Goal: Task Accomplishment & Management: Manage account settings

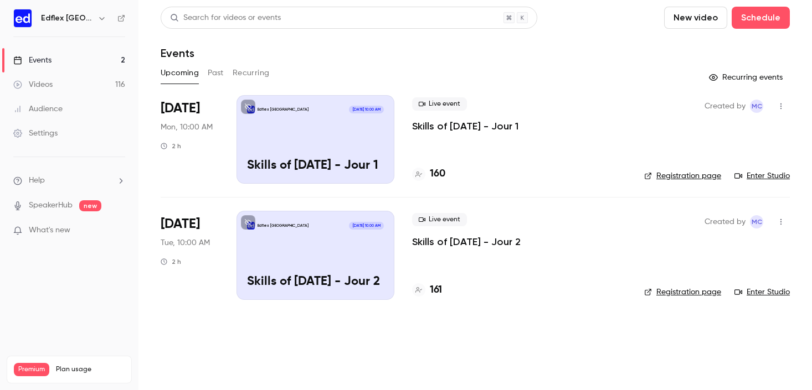
click at [71, 20] on h6 "Edflex [GEOGRAPHIC_DATA]" at bounding box center [67, 18] width 52 height 11
click at [90, 17] on div "Edflex [GEOGRAPHIC_DATA]" at bounding box center [75, 18] width 68 height 13
click at [99, 20] on icon "button" at bounding box center [101, 18] width 9 height 9
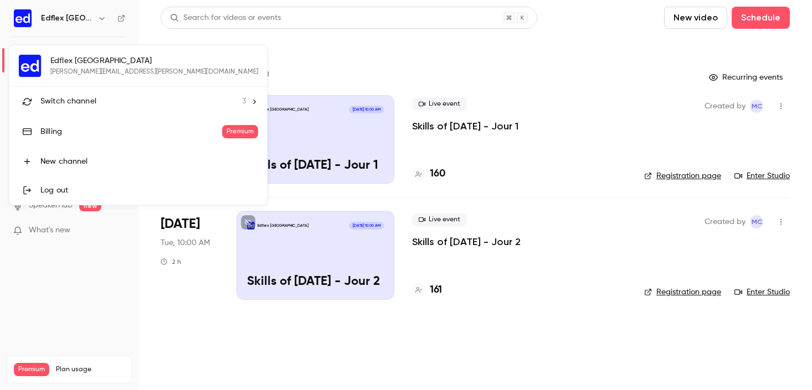
click at [65, 107] on span "Switch channel" at bounding box center [68, 102] width 56 height 12
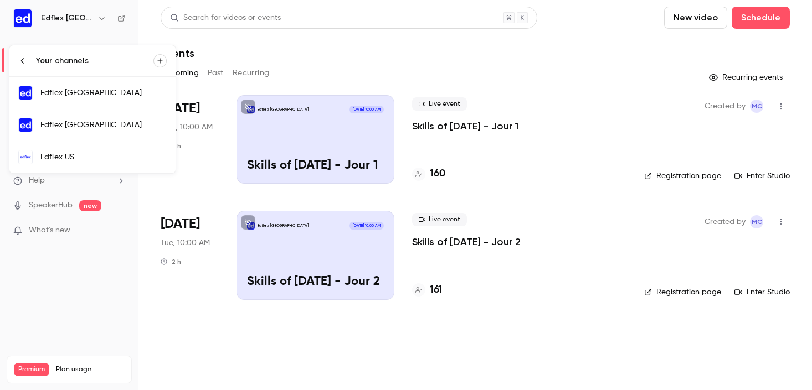
click at [73, 157] on div "Edflex US" at bounding box center [103, 157] width 126 height 11
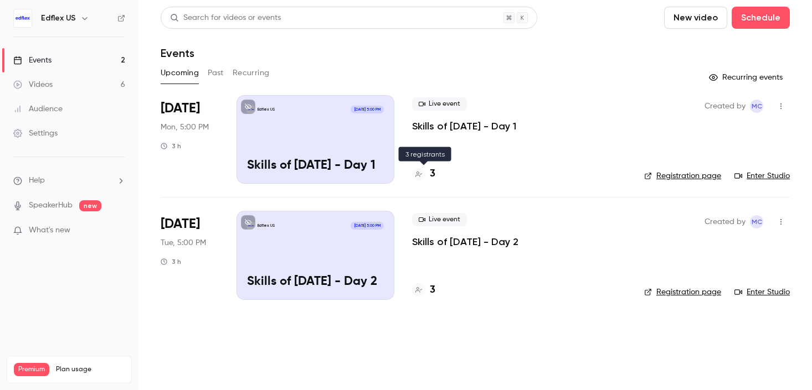
click at [427, 174] on div "3" at bounding box center [423, 174] width 23 height 15
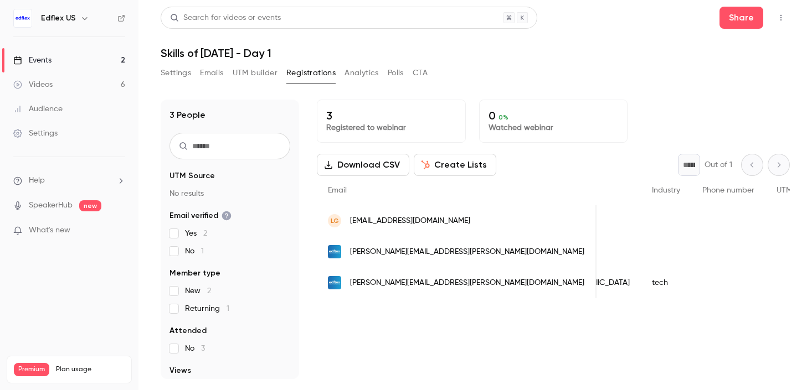
scroll to position [0, 854]
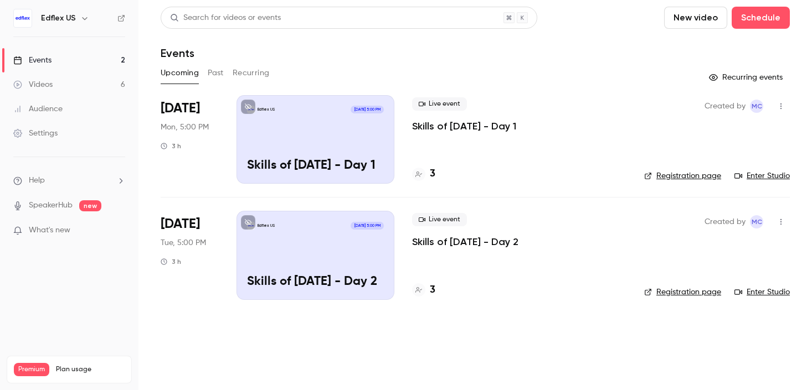
click at [433, 283] on h4 "3" at bounding box center [433, 290] width 6 height 15
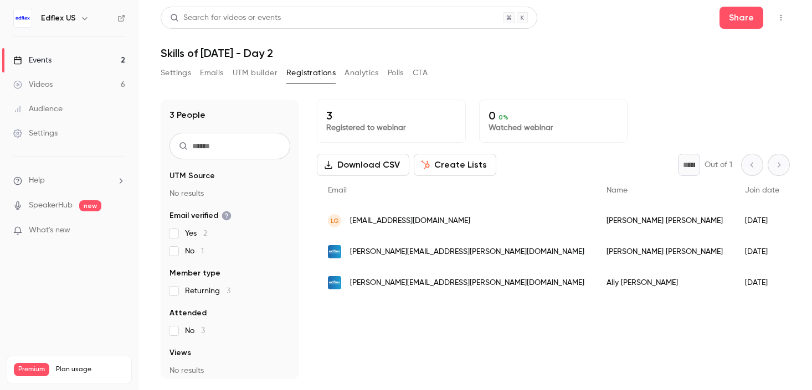
click at [43, 68] on link "Events 2" at bounding box center [69, 60] width 138 height 24
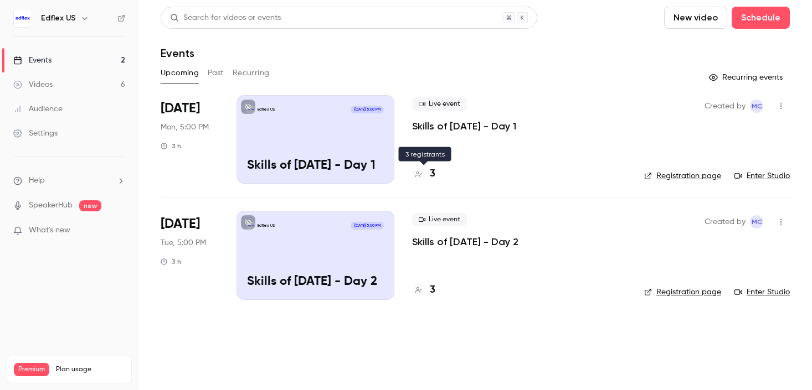
click at [432, 176] on h4 "3" at bounding box center [433, 174] width 6 height 15
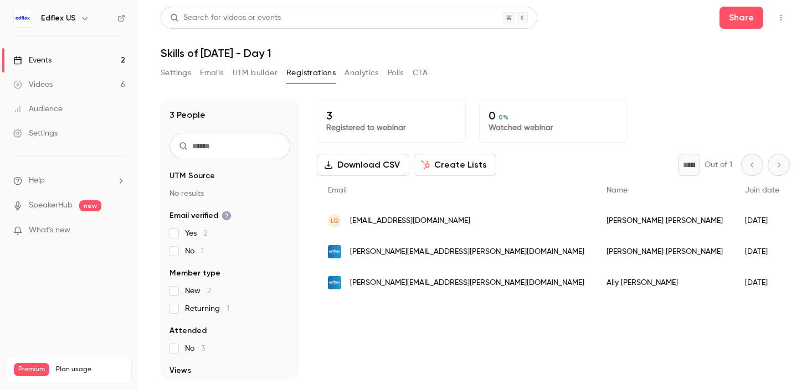
click at [745, 187] on span "Join date" at bounding box center [762, 191] width 34 height 8
click at [734, 199] on div "Join date" at bounding box center [762, 190] width 56 height 29
click at [734, 218] on div "[DATE]" at bounding box center [762, 220] width 56 height 31
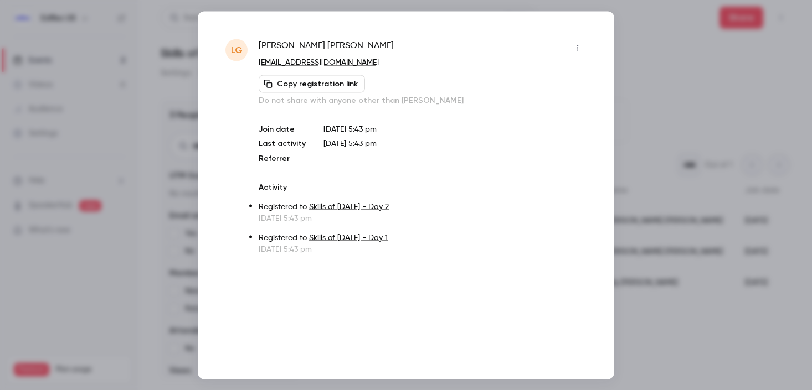
click at [652, 106] on div at bounding box center [406, 195] width 812 height 390
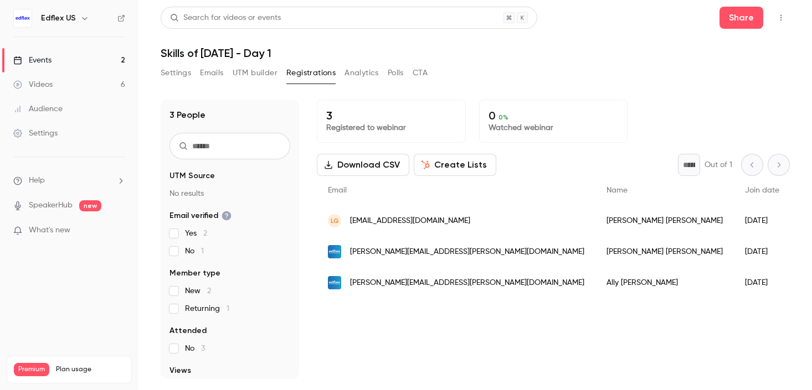
click at [734, 245] on div "[DATE]" at bounding box center [762, 251] width 56 height 31
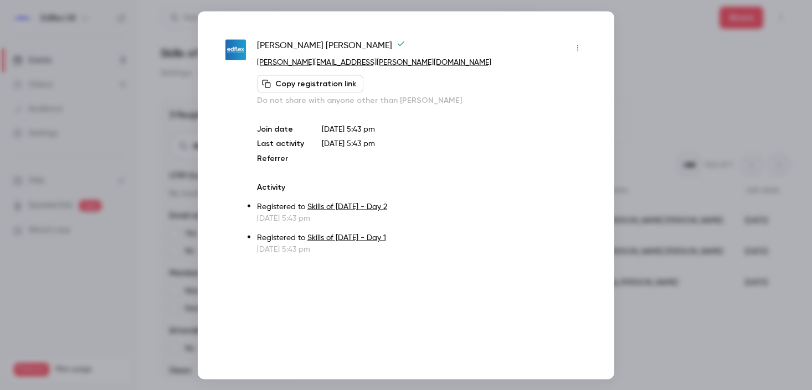
click at [685, 105] on div at bounding box center [406, 195] width 812 height 390
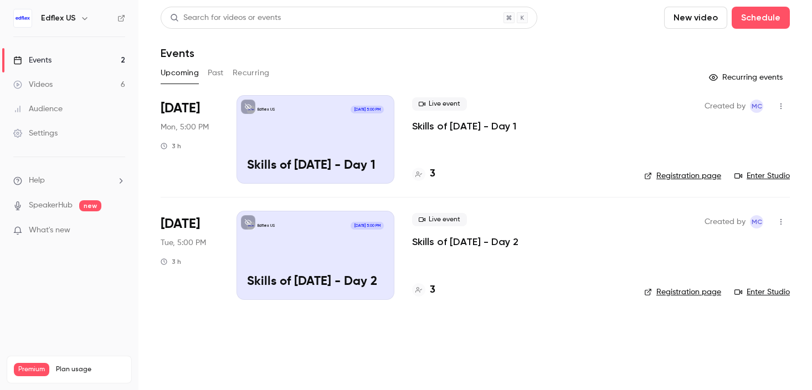
click at [436, 292] on div "3" at bounding box center [519, 290] width 214 height 15
click at [426, 289] on div "3" at bounding box center [423, 290] width 23 height 15
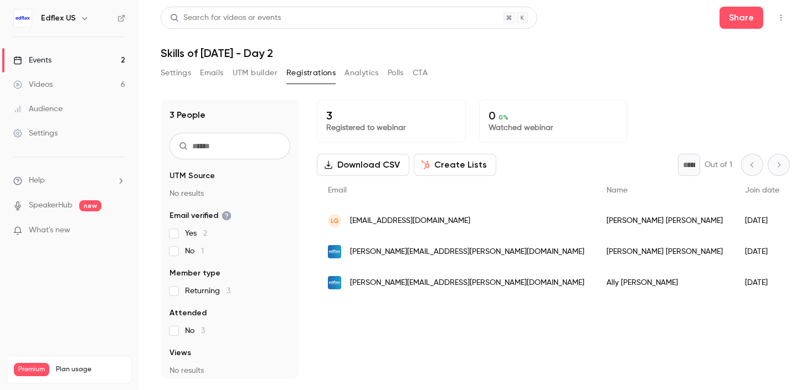
click at [734, 246] on div "[DATE]" at bounding box center [762, 251] width 56 height 31
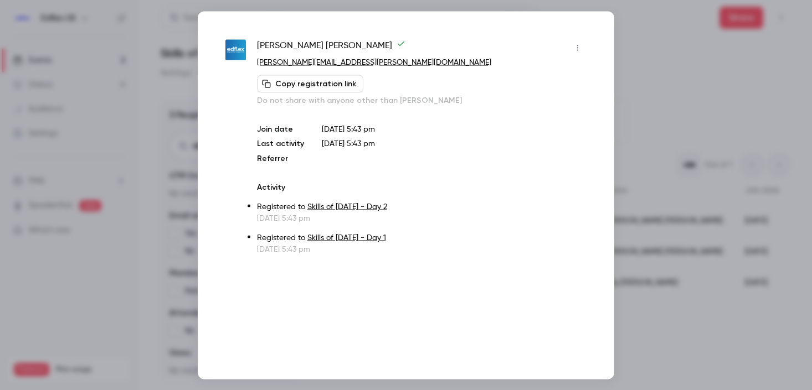
click at [654, 73] on div at bounding box center [406, 195] width 812 height 390
